Goal: Find specific page/section: Find specific page/section

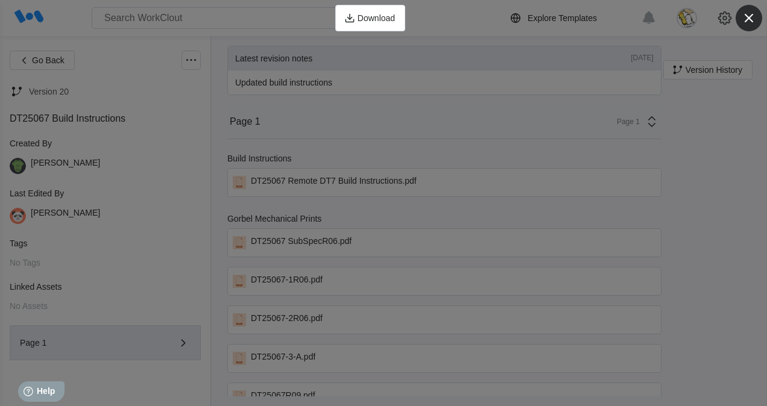
click at [753, 21] on icon "button" at bounding box center [748, 18] width 17 height 17
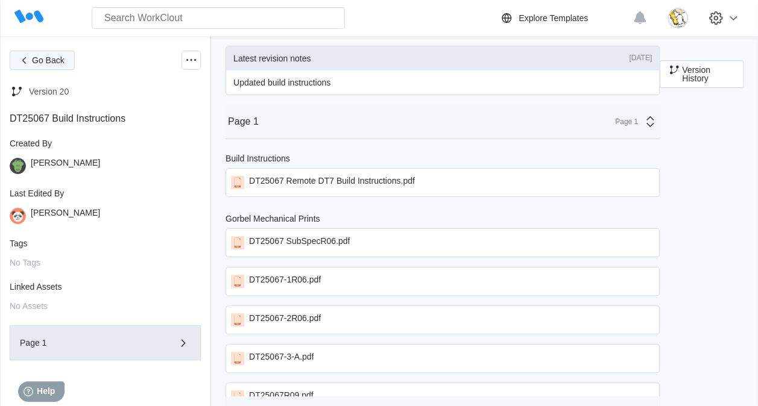
click at [55, 60] on span "Go Back" at bounding box center [48, 60] width 33 height 8
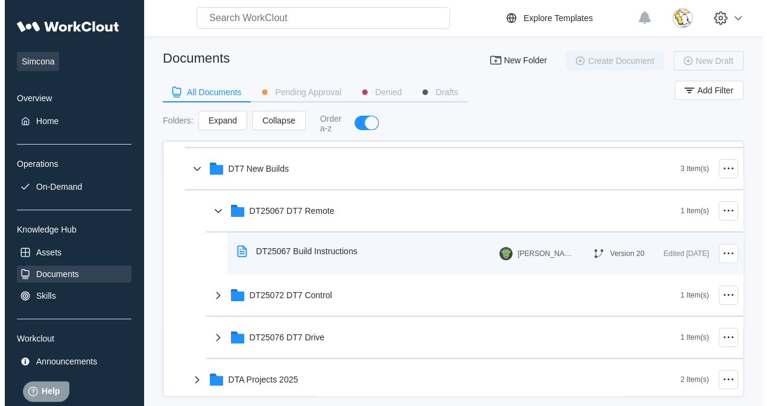
scroll to position [181, 0]
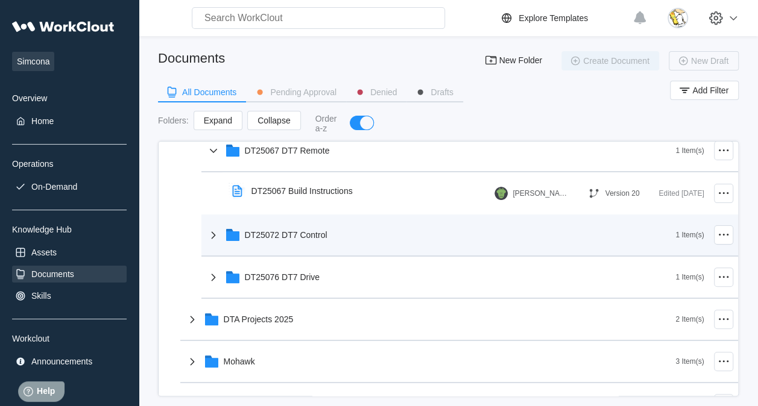
click at [294, 230] on div "DT25072 DT7 Control" at bounding box center [286, 235] width 83 height 10
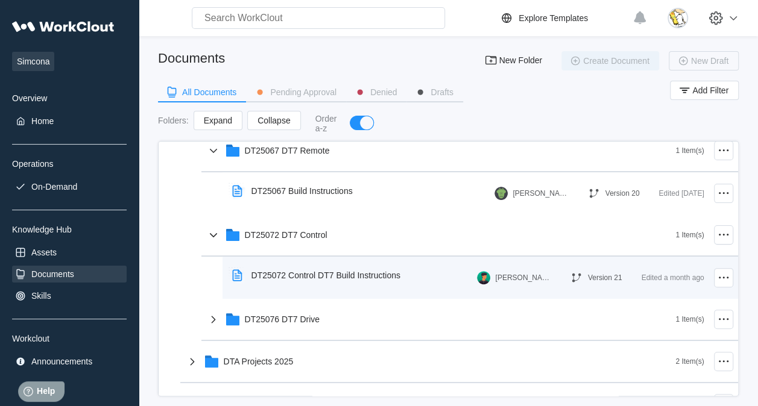
click at [320, 277] on div "DT25072 Control DT7 Build Instructions" at bounding box center [325, 276] width 149 height 10
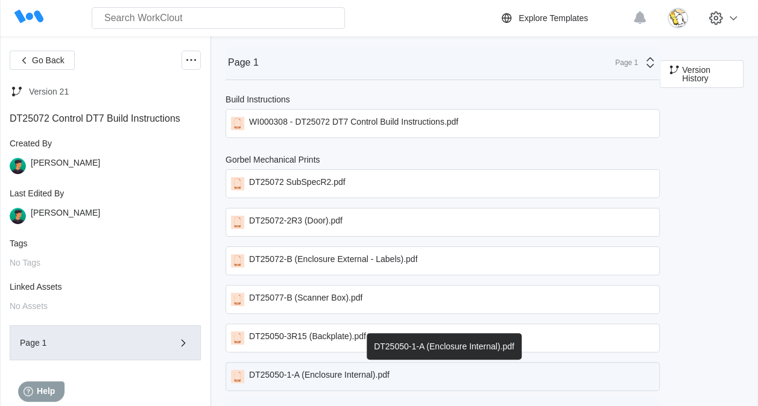
click at [356, 377] on div "DT25050-1-A (Enclosure Internal).pdf" at bounding box center [319, 376] width 140 height 13
